Goal: Task Accomplishment & Management: Manage account settings

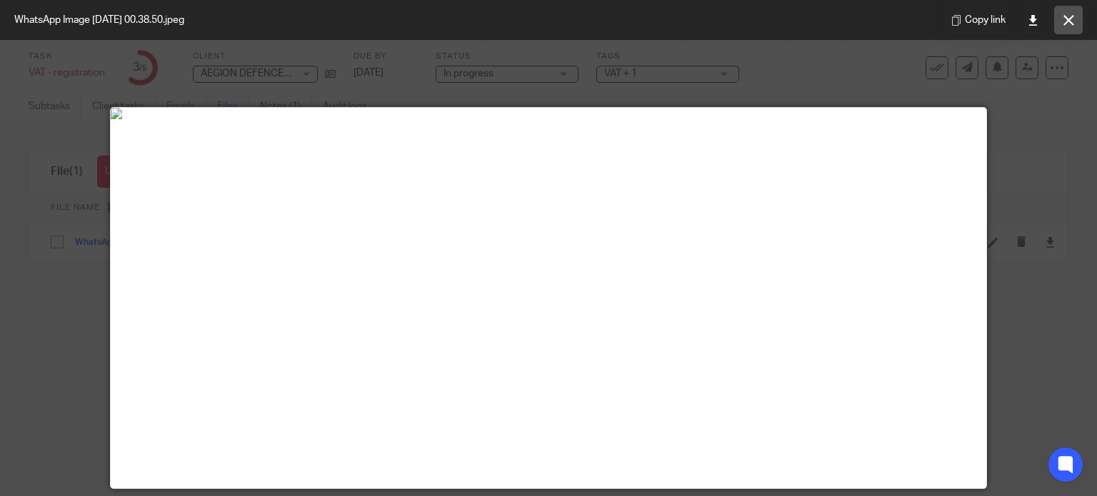
click at [1071, 19] on icon at bounding box center [1068, 20] width 11 height 11
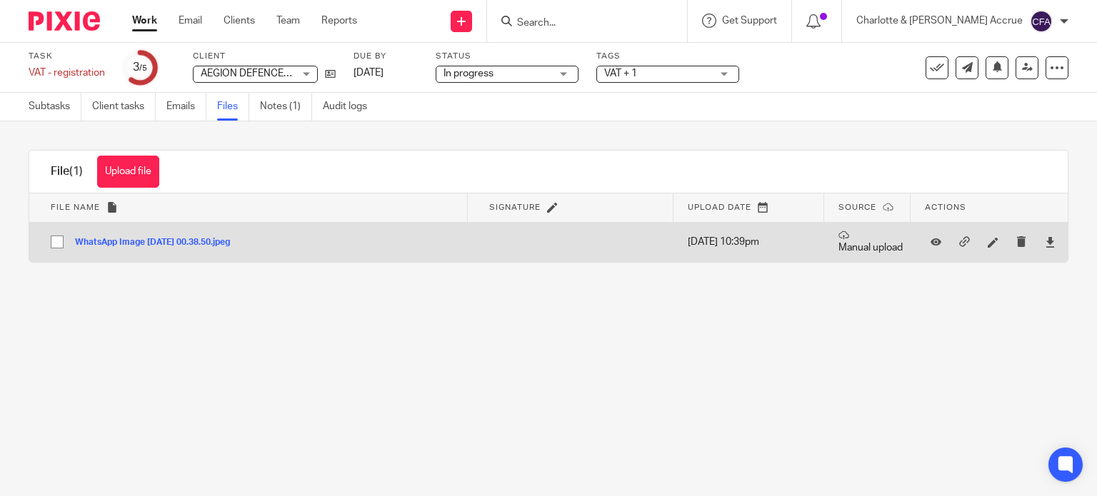
click at [166, 249] on td "WhatsApp Image 2025-10-13 at 00.38.50.jpeg WhatsApp Image 2025-10-13 at 00.38.5…" at bounding box center [248, 242] width 438 height 40
click at [163, 246] on button "WhatsApp Image 2025-10-13 at 00.38.50.jpeg" at bounding box center [158, 243] width 166 height 10
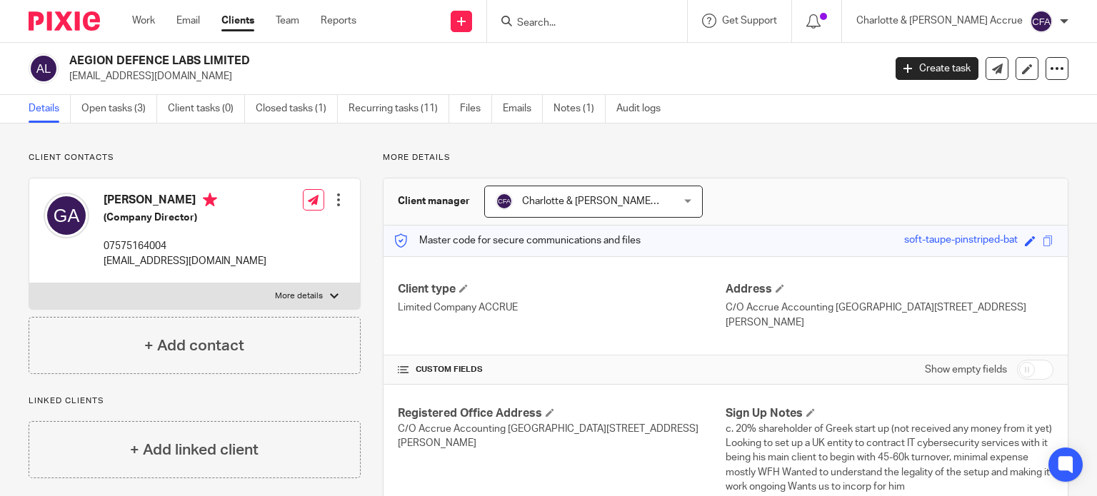
click at [1034, 366] on input "checkbox" at bounding box center [1035, 370] width 36 height 20
checkbox input "true"
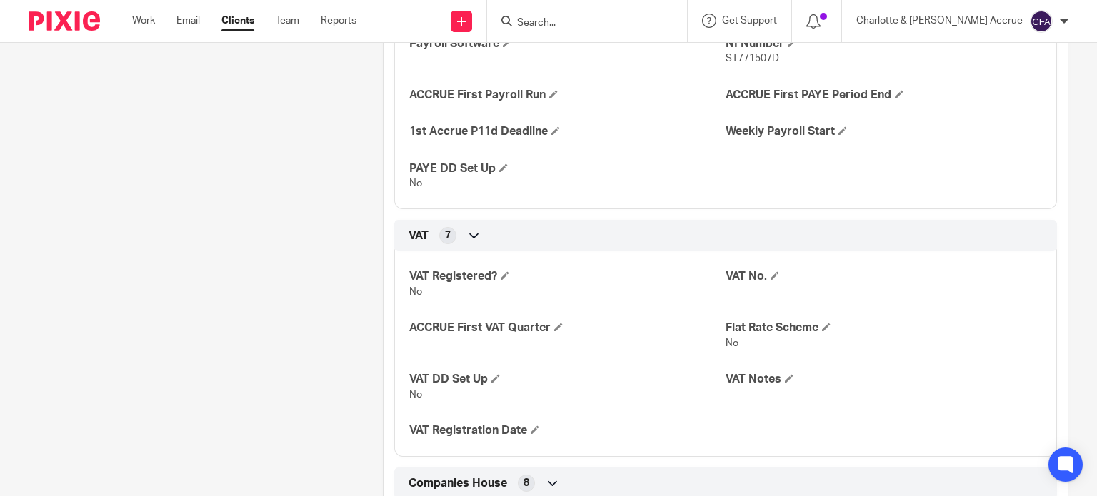
scroll to position [1316, 0]
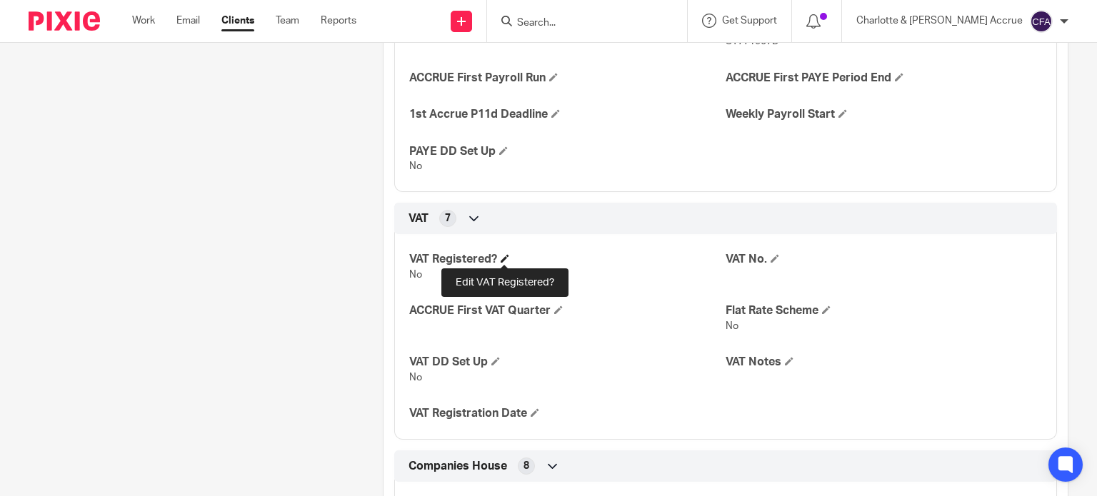
click at [504, 261] on span at bounding box center [504, 258] width 9 height 9
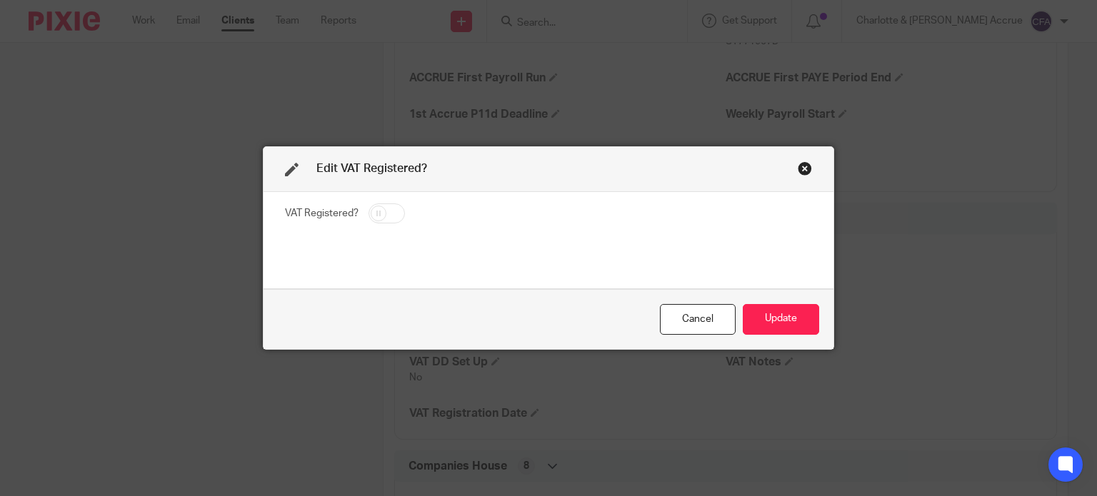
click at [386, 210] on input "checkbox" at bounding box center [386, 213] width 36 height 20
checkbox input "true"
click at [785, 319] on button "Update" at bounding box center [780, 319] width 76 height 31
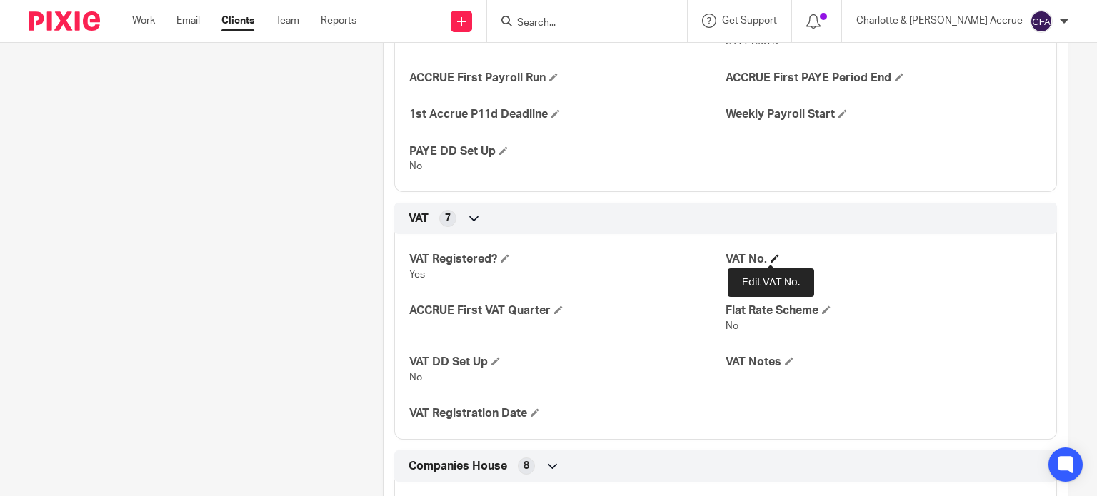
click at [770, 256] on span at bounding box center [774, 258] width 9 height 9
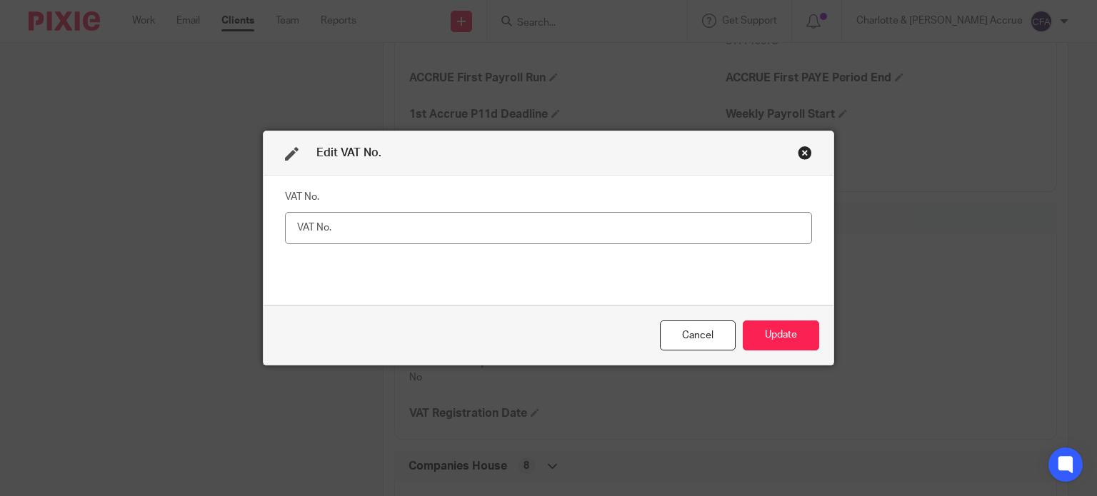
click at [553, 235] on input "text" at bounding box center [548, 228] width 527 height 32
type input "500954120"
click at [768, 338] on button "Update" at bounding box center [780, 336] width 76 height 31
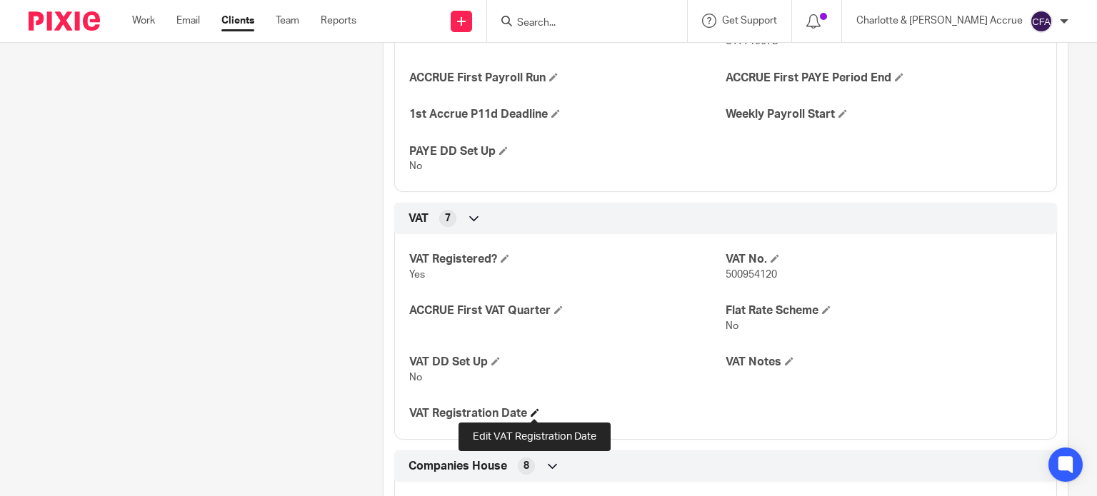
click at [532, 409] on span at bounding box center [534, 412] width 9 height 9
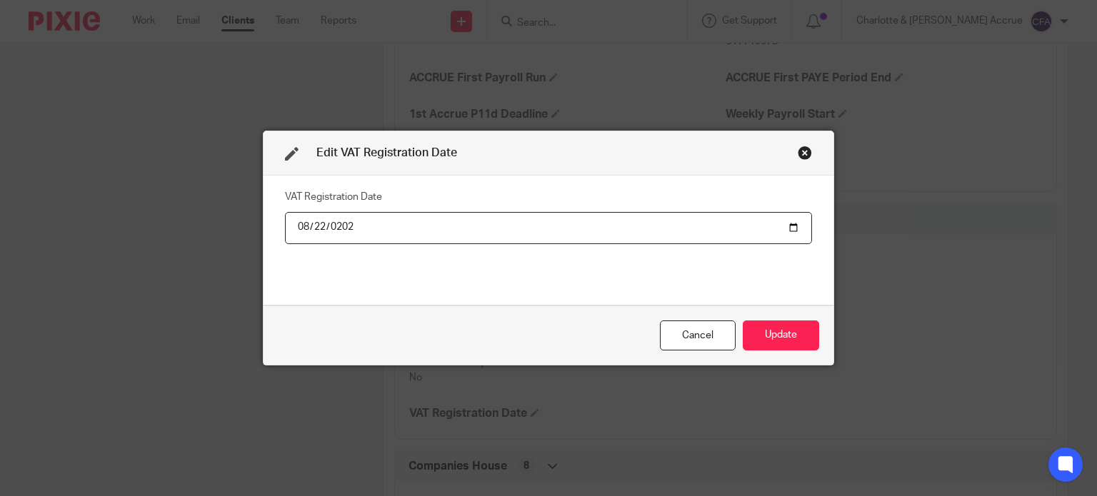
type input "2025-08-22"
click at [754, 321] on button "Update" at bounding box center [780, 336] width 76 height 31
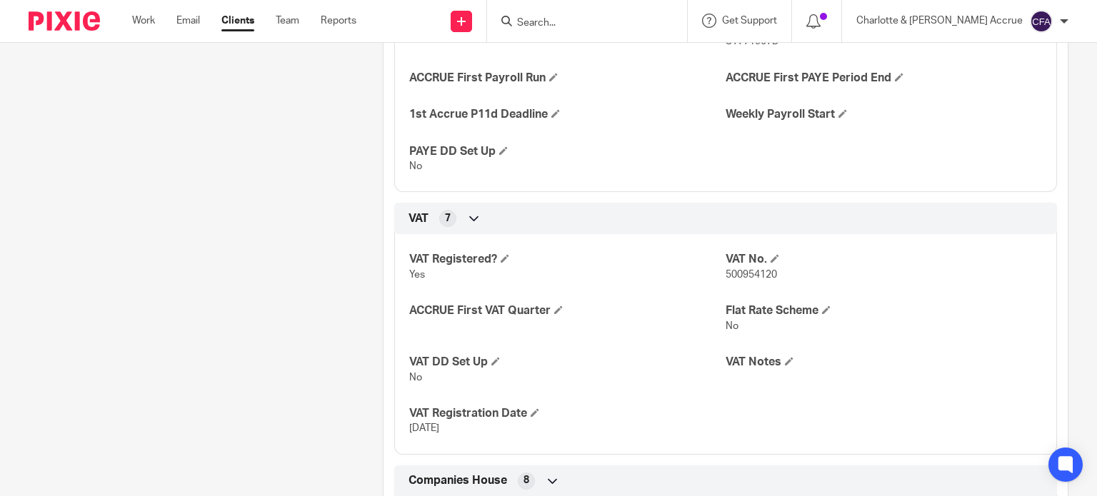
drag, startPoint x: 434, startPoint y: 245, endPoint x: 348, endPoint y: 233, distance: 86.4
click at [348, 233] on div "Client contacts Georgios Anagnostopoulos (Company Director) 07575164004 ganag16…" at bounding box center [183, 309] width 354 height 2946
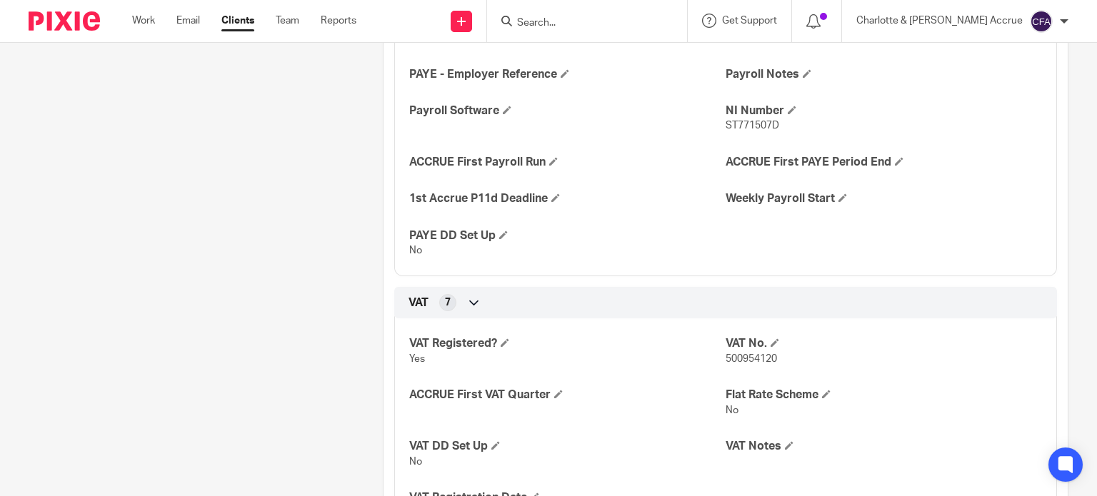
scroll to position [1487, 0]
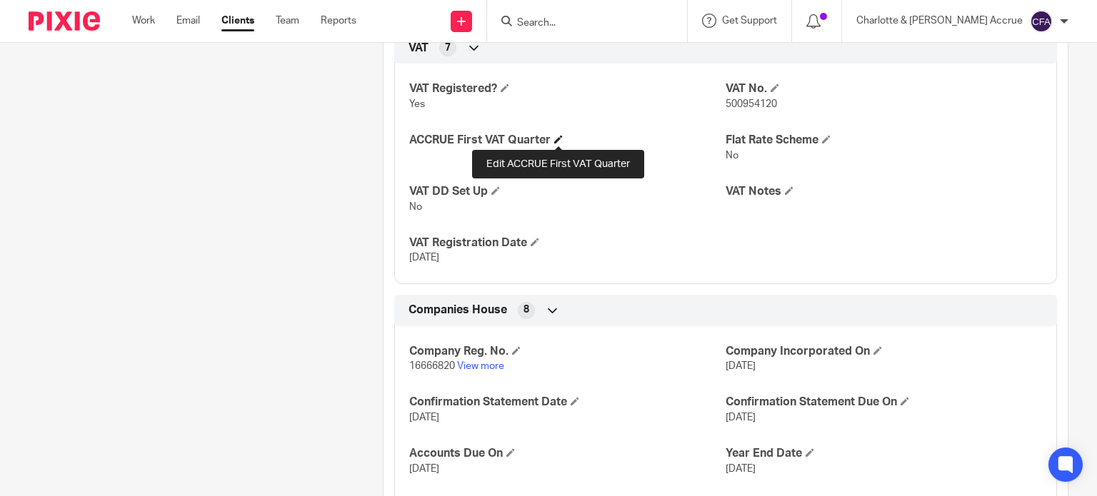
click at [558, 140] on span at bounding box center [558, 139] width 9 height 9
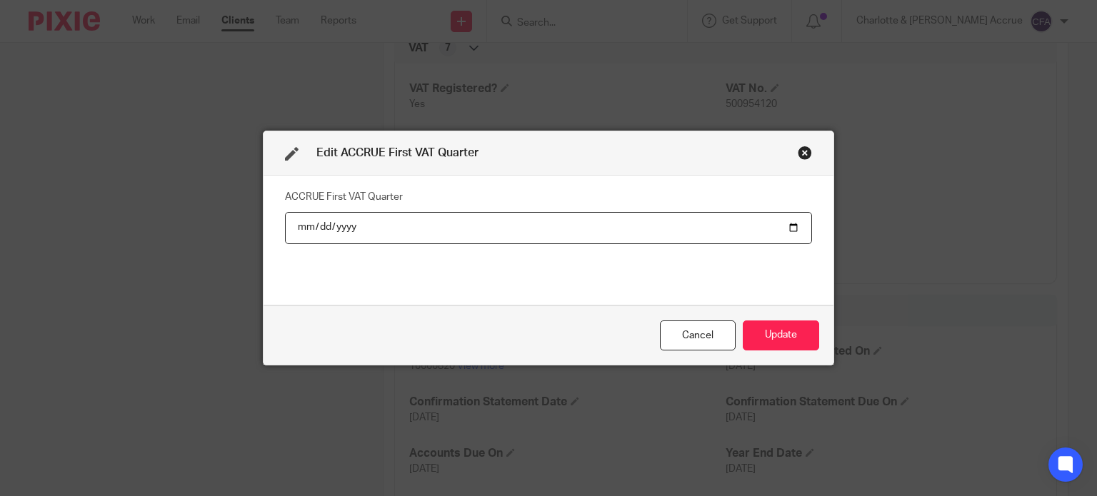
click at [800, 155] on div "Close this dialog window" at bounding box center [804, 153] width 14 height 14
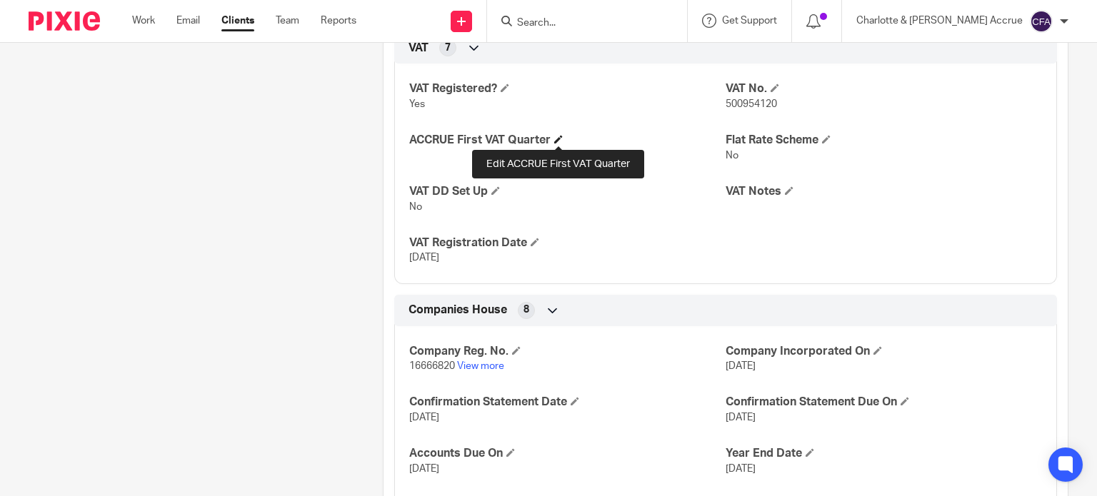
click at [555, 135] on span at bounding box center [558, 139] width 9 height 9
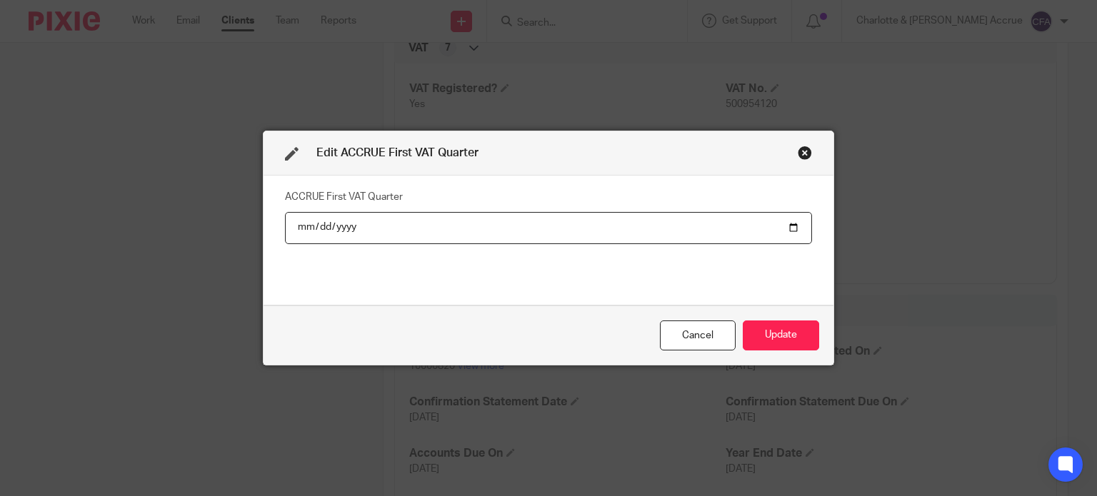
click at [797, 149] on div "Close this dialog window" at bounding box center [804, 153] width 14 height 14
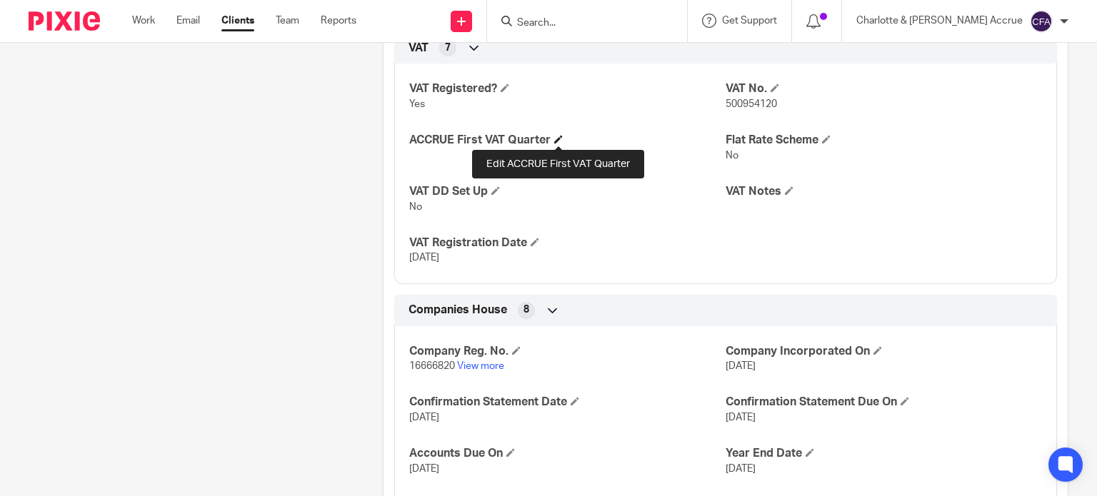
click at [557, 139] on span at bounding box center [558, 139] width 9 height 9
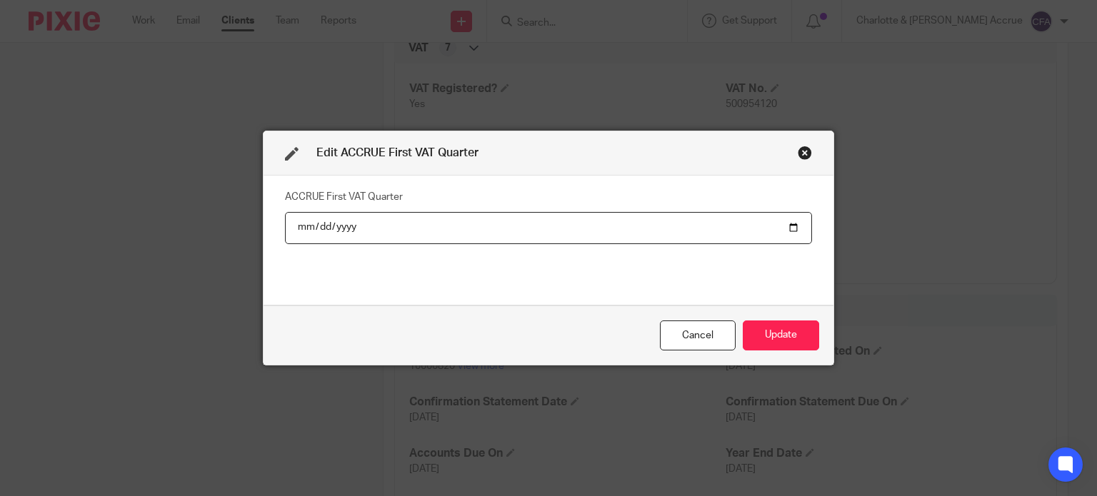
click at [300, 229] on input "date" at bounding box center [548, 228] width 527 height 32
type input "2025-11-30"
click at [771, 348] on button "Update" at bounding box center [780, 336] width 76 height 31
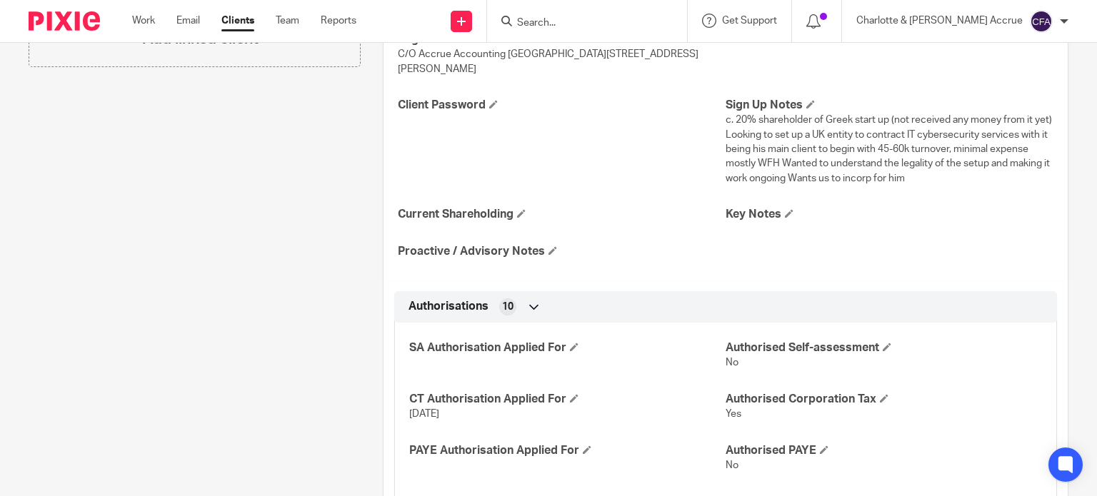
scroll to position [0, 0]
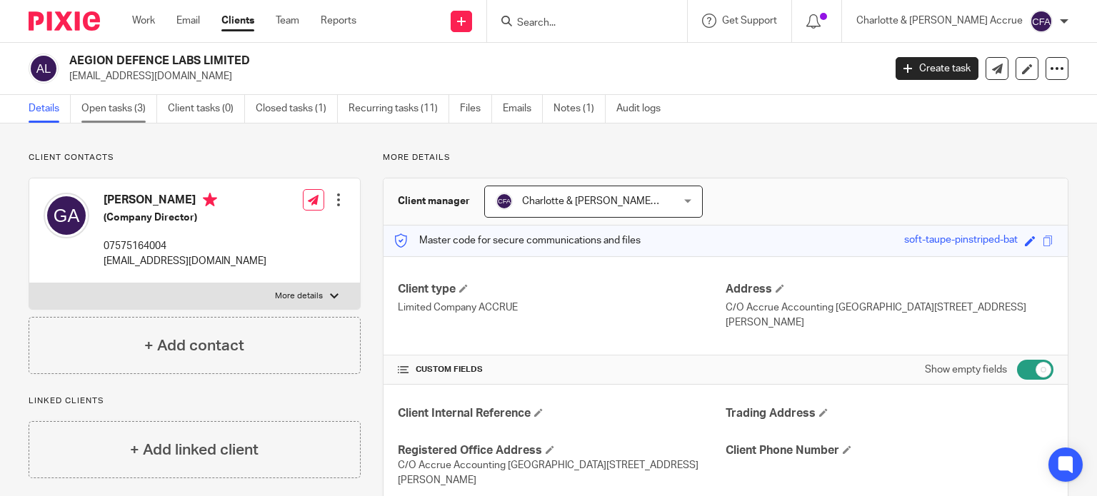
click at [119, 101] on link "Open tasks (3)" at bounding box center [119, 109] width 76 height 28
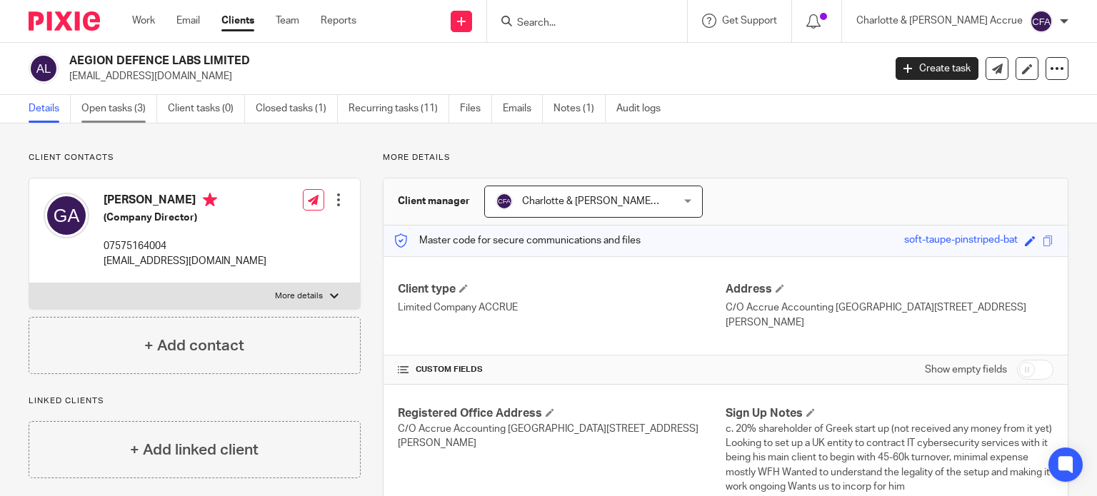
click at [96, 107] on link "Open tasks (3)" at bounding box center [119, 109] width 76 height 28
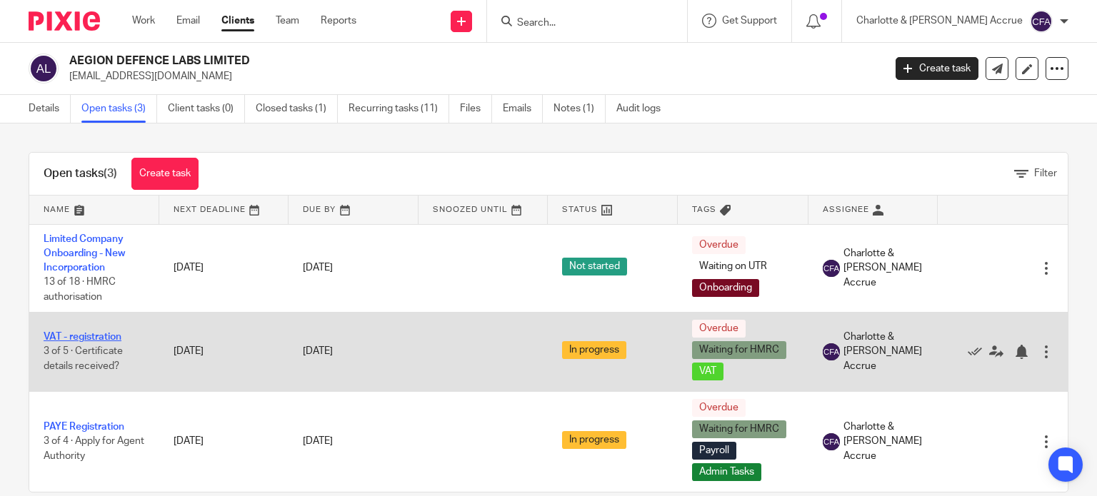
click at [78, 333] on link "VAT - registration" at bounding box center [83, 337] width 78 height 10
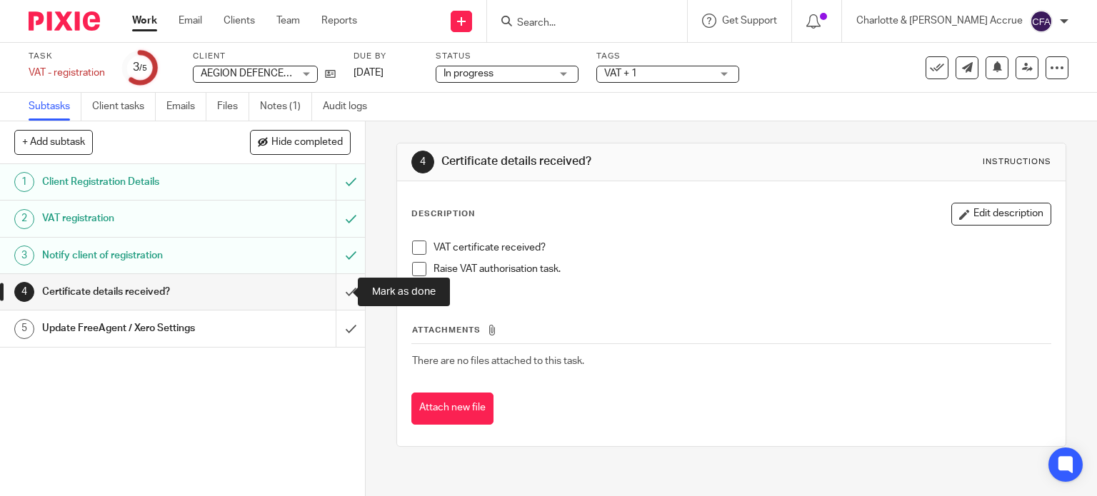
click at [333, 292] on input "submit" at bounding box center [182, 292] width 365 height 36
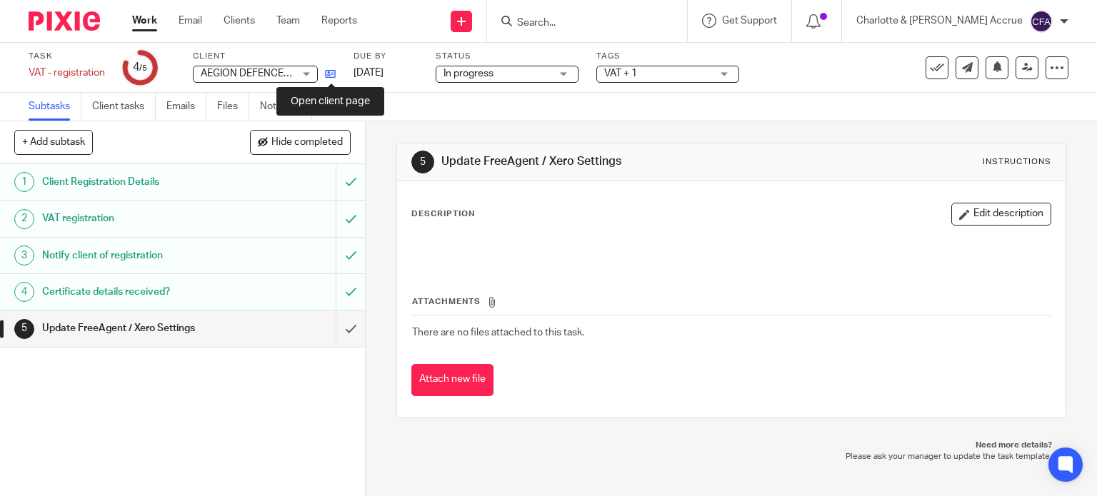
click at [327, 76] on icon at bounding box center [330, 74] width 11 height 11
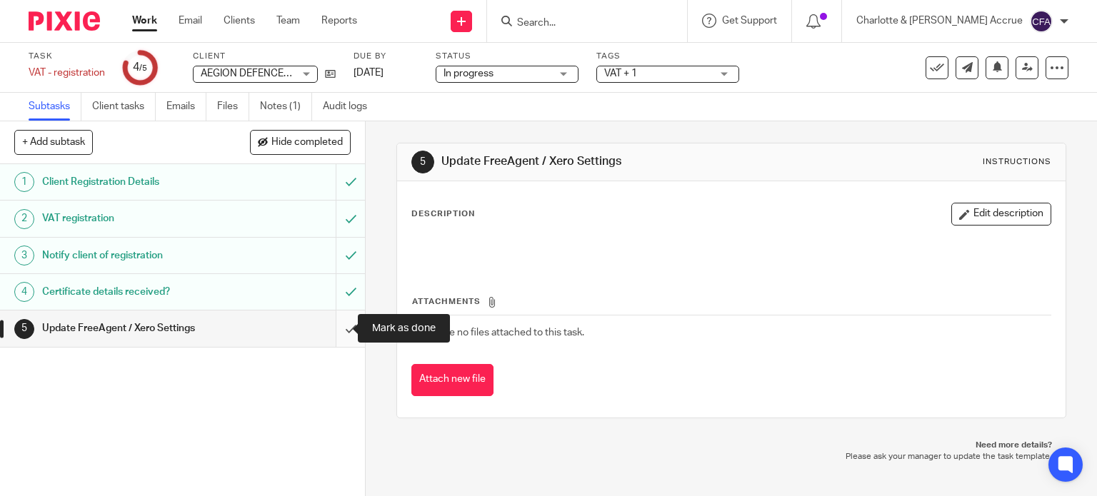
click at [339, 328] on input "submit" at bounding box center [182, 329] width 365 height 36
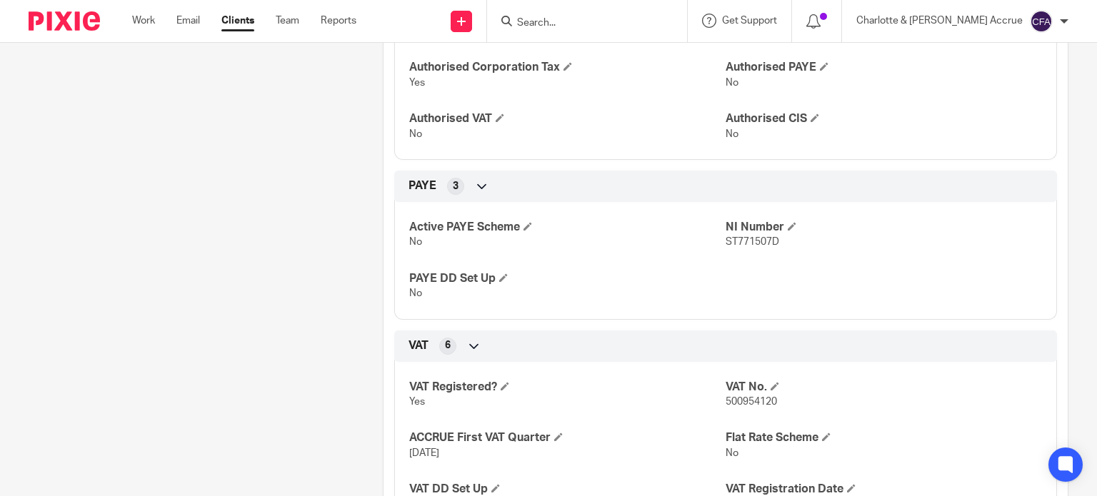
scroll to position [780, 0]
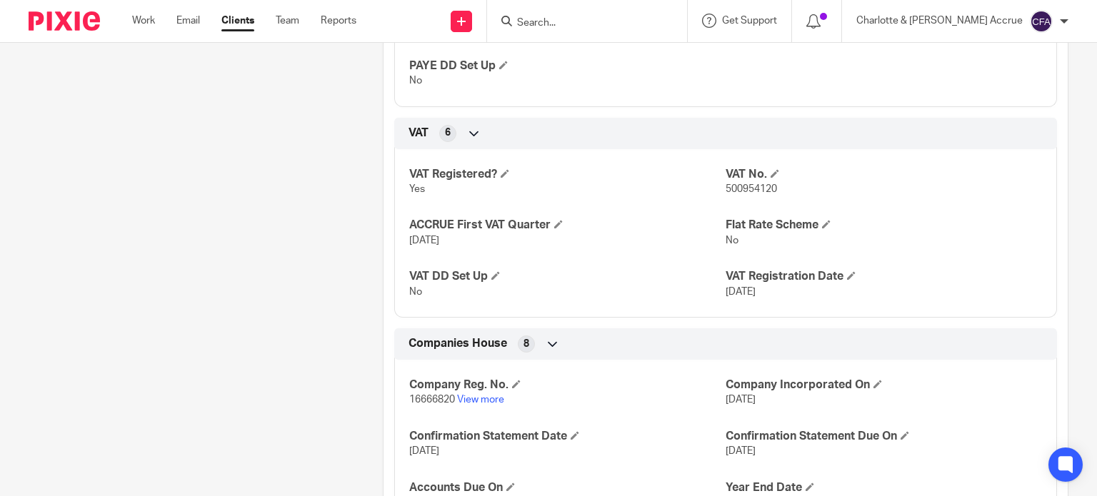
click at [732, 190] on span "500954120" at bounding box center [750, 189] width 51 height 10
copy span "500954120"
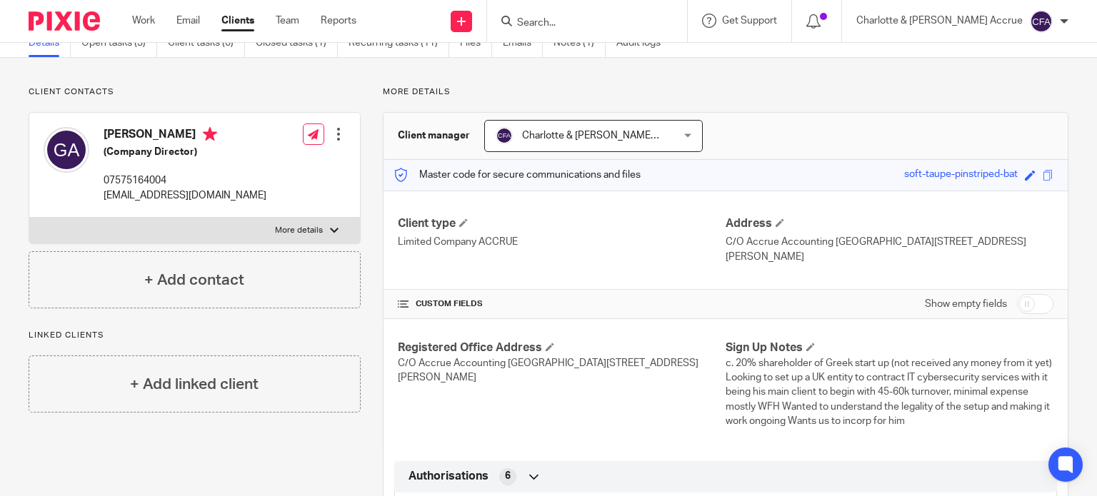
scroll to position [0, 0]
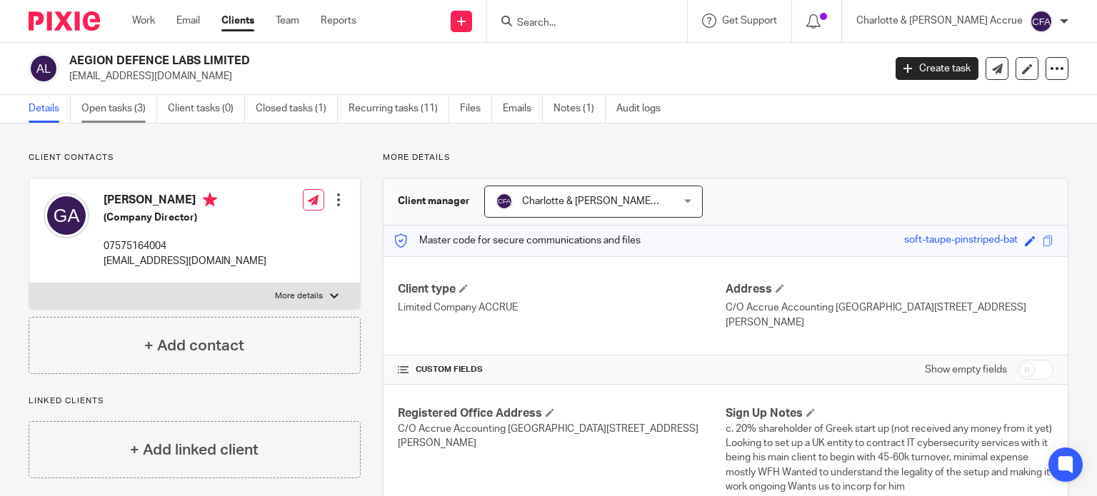
click at [101, 107] on link "Open tasks (3)" at bounding box center [119, 109] width 76 height 28
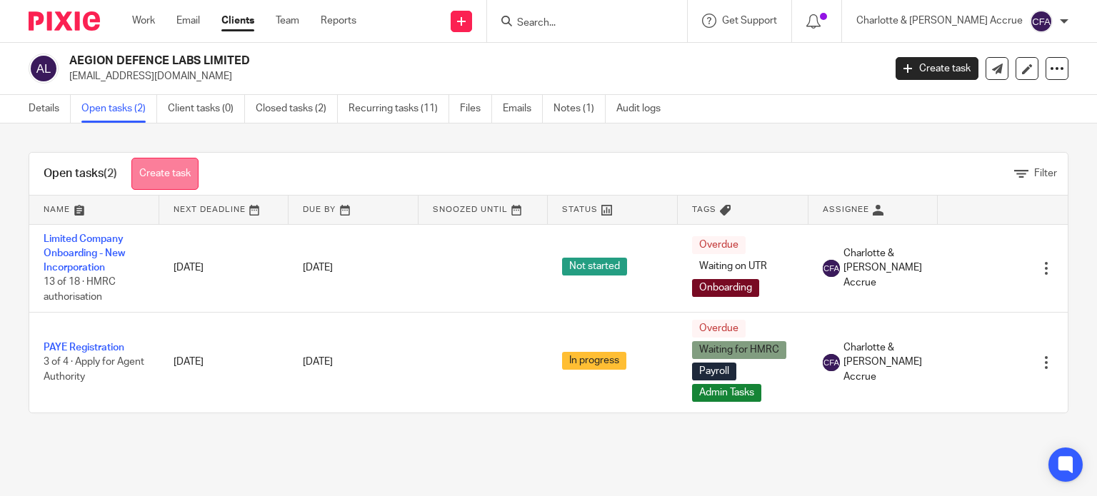
click at [178, 172] on link "Create task" at bounding box center [164, 174] width 67 height 32
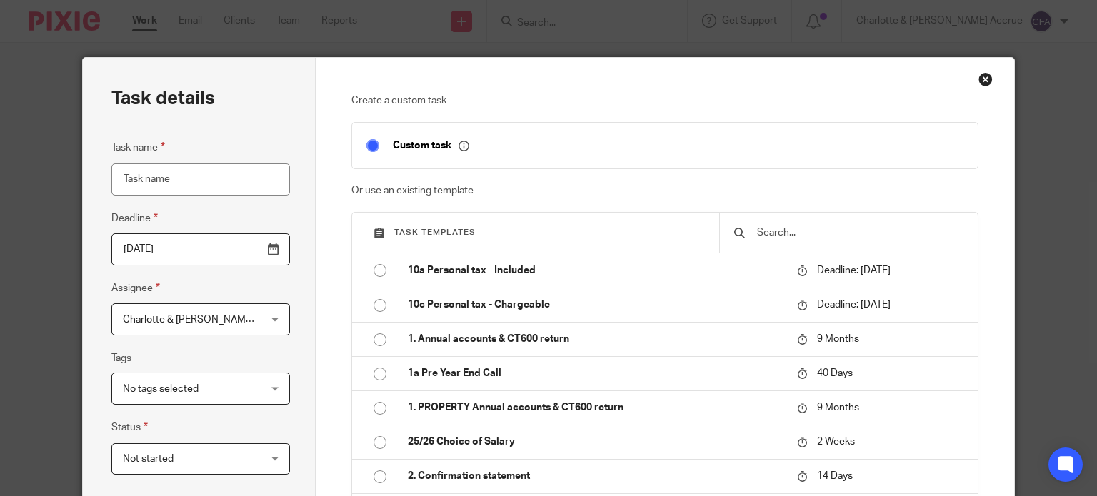
click at [763, 230] on input "text" at bounding box center [859, 233] width 208 height 16
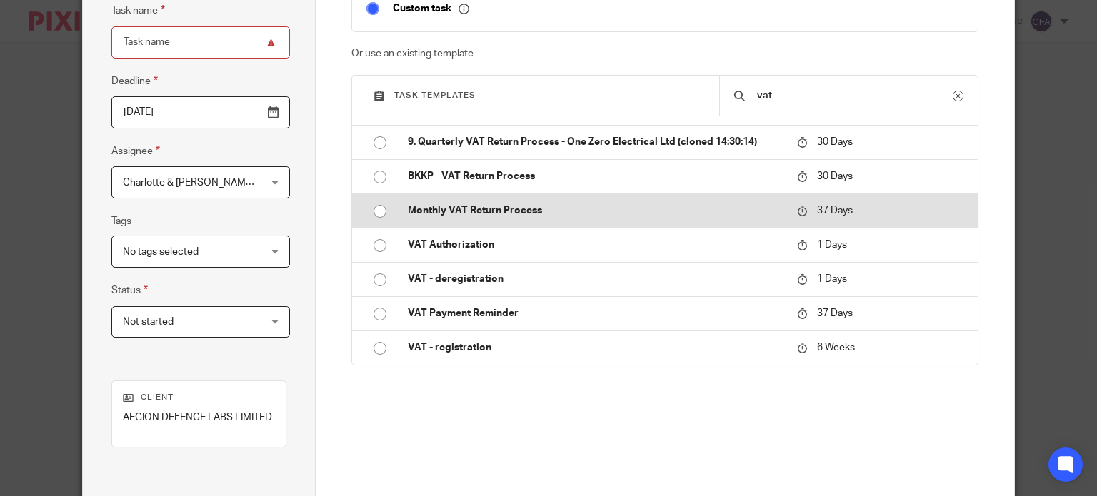
scroll to position [5, 0]
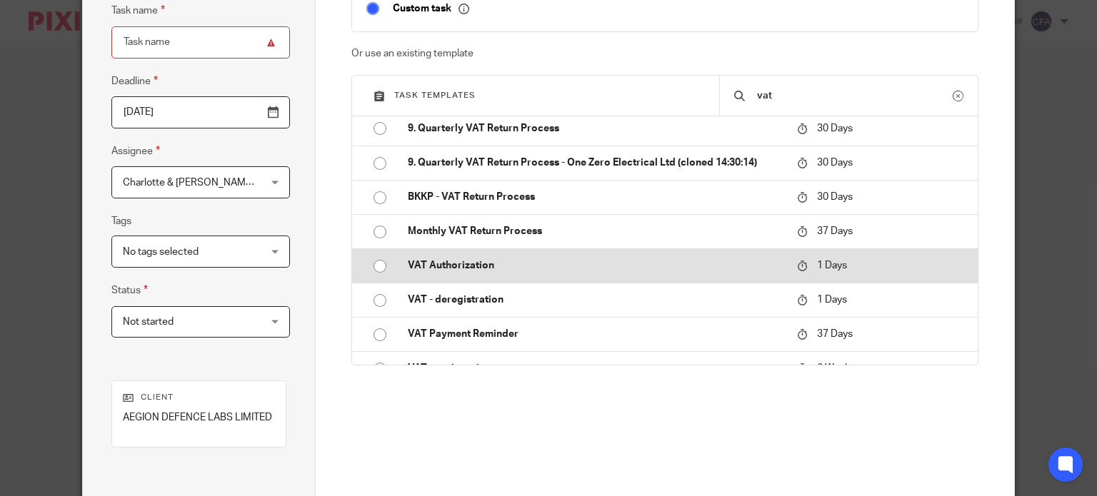
type input "vat"
click at [424, 270] on p "VAT Authorization" at bounding box center [595, 265] width 375 height 14
type input "2025-10-14"
type input "VAT Authorization"
checkbox input "false"
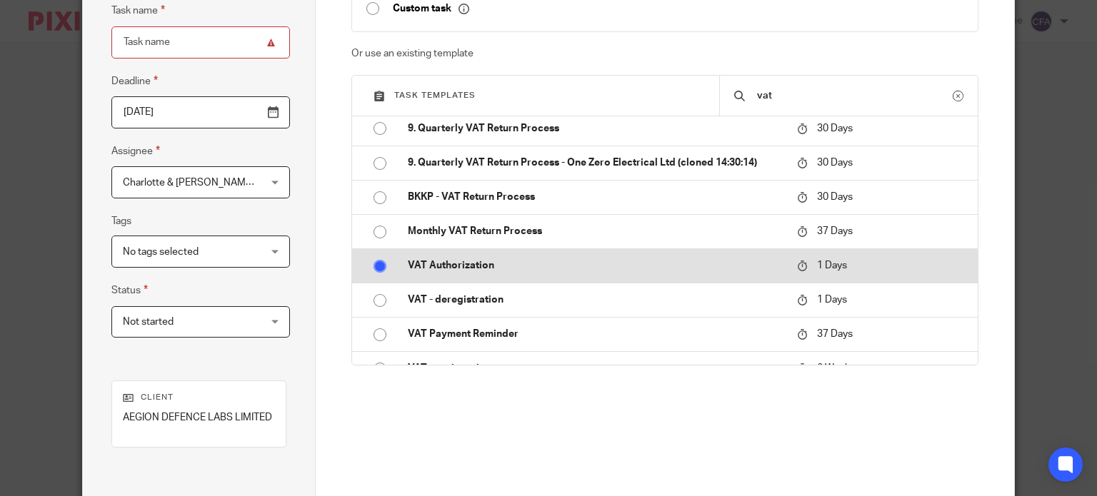
radio input "true"
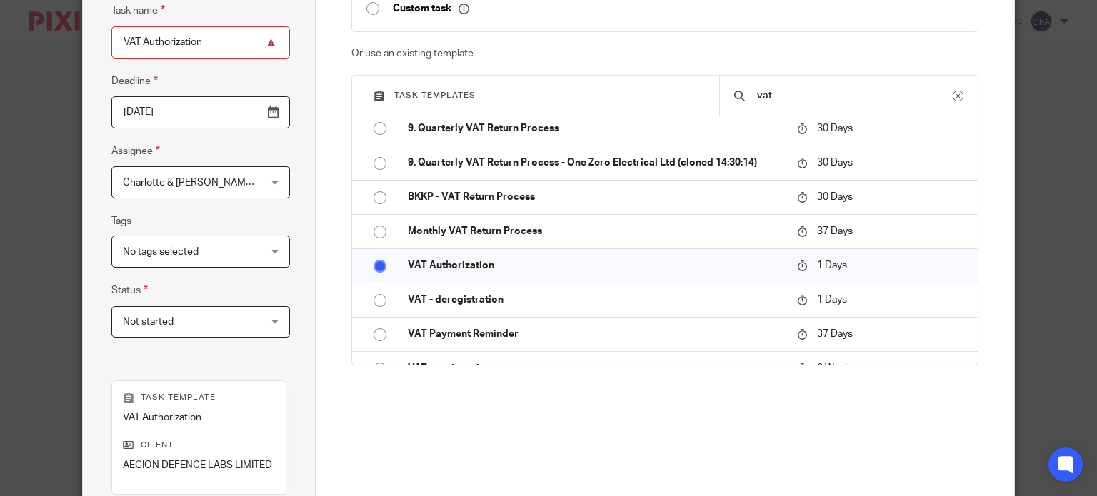
click at [266, 185] on div "Charlotte & Finn Accrue Charlotte & Finn Accrue" at bounding box center [200, 182] width 178 height 32
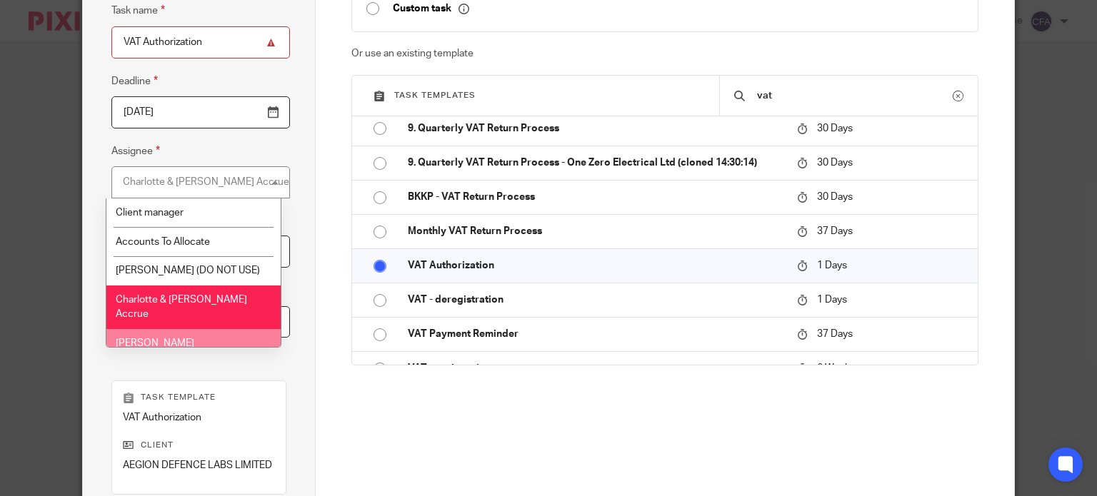
scroll to position [60, 0]
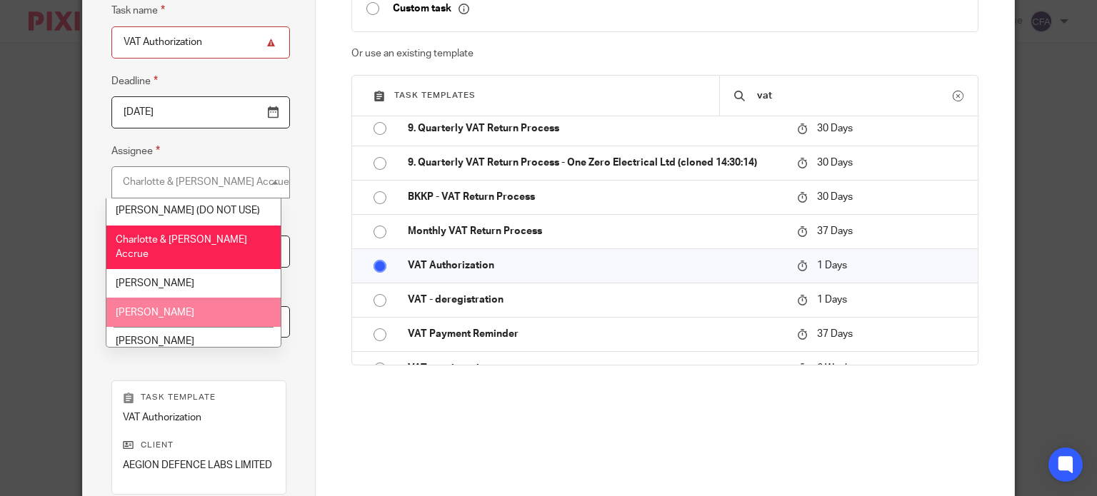
click at [174, 308] on span "[PERSON_NAME]" at bounding box center [155, 313] width 79 height 10
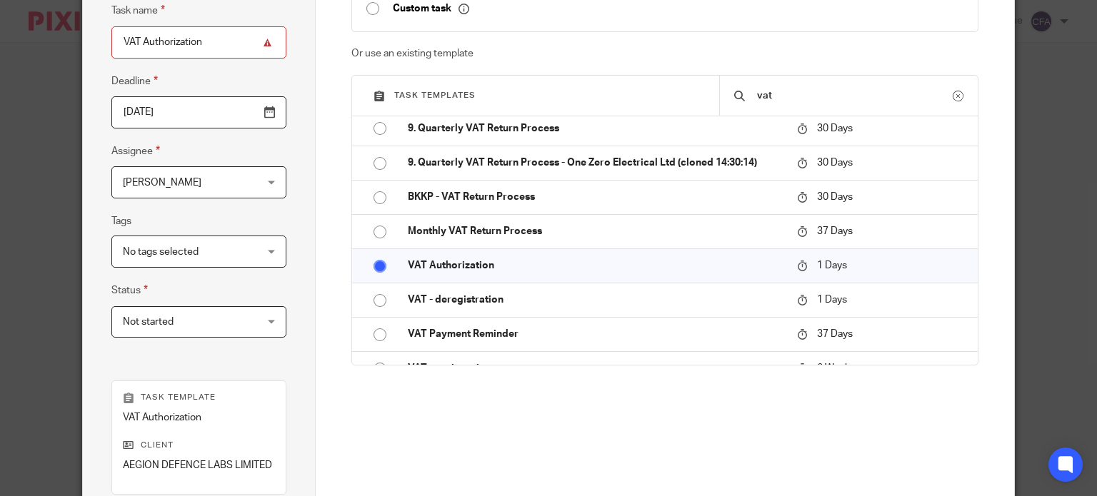
scroll to position [346, 0]
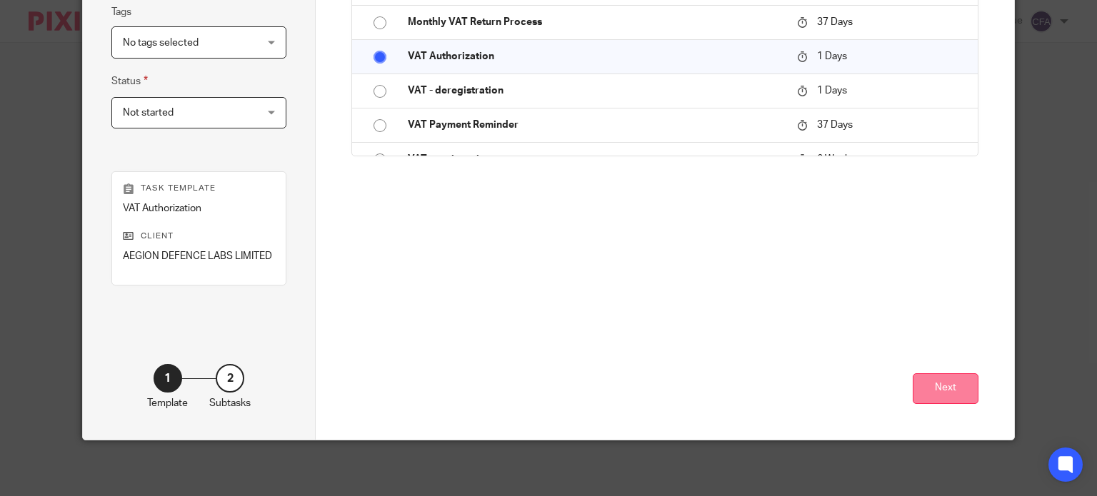
click at [945, 396] on button "Next" at bounding box center [945, 388] width 66 height 31
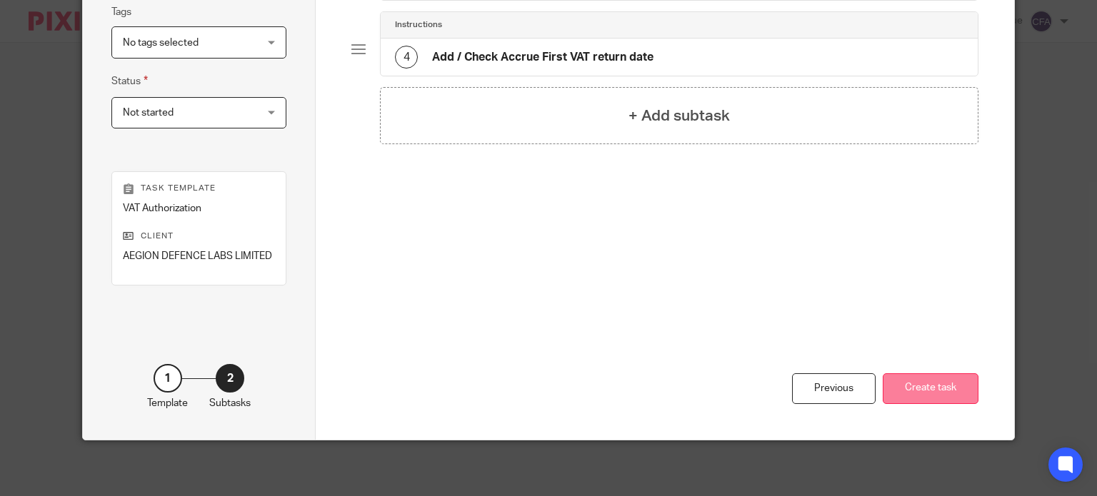
click at [899, 399] on button "Create task" at bounding box center [930, 388] width 96 height 31
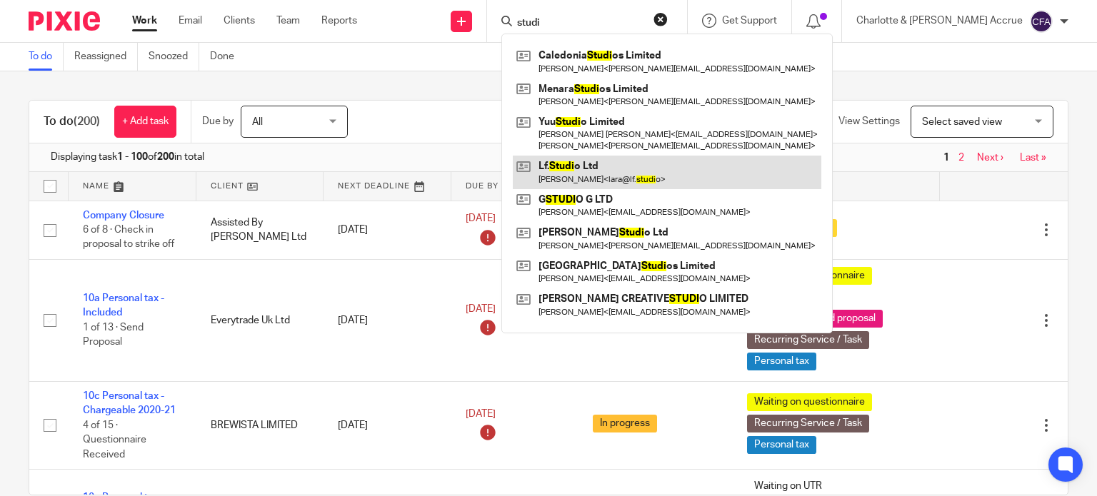
type input "studi"
click at [612, 174] on link at bounding box center [667, 172] width 308 height 33
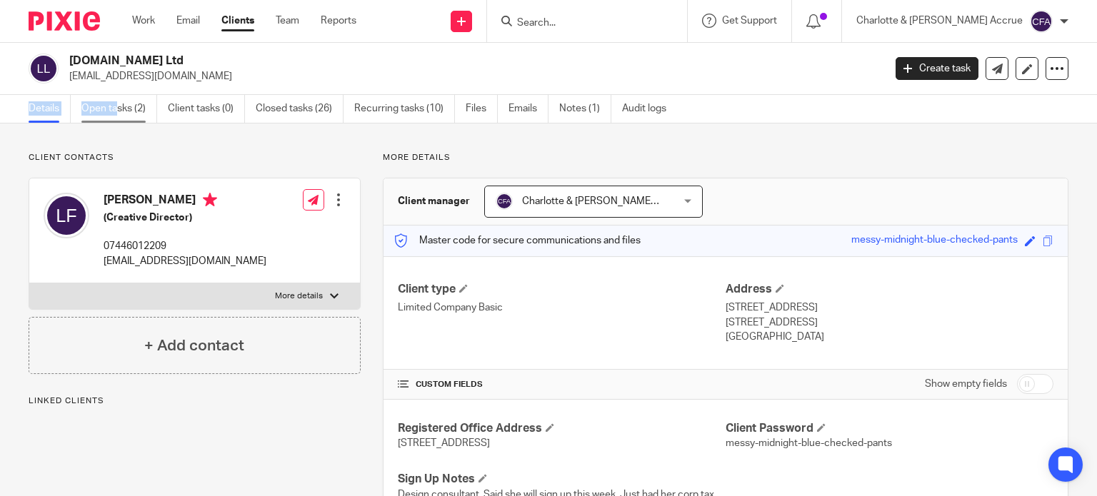
drag, startPoint x: 118, startPoint y: 94, endPoint x: 117, endPoint y: 111, distance: 17.1
click at [117, 111] on main "[DOMAIN_NAME] Ltd [PERSON_NAME][EMAIL_ADDRESS][DOMAIN_NAME] Create task Update …" at bounding box center [548, 248] width 1097 height 496
click at [117, 111] on link "Open tasks (2)" at bounding box center [119, 109] width 76 height 28
